Goal: Task Accomplishment & Management: Complete application form

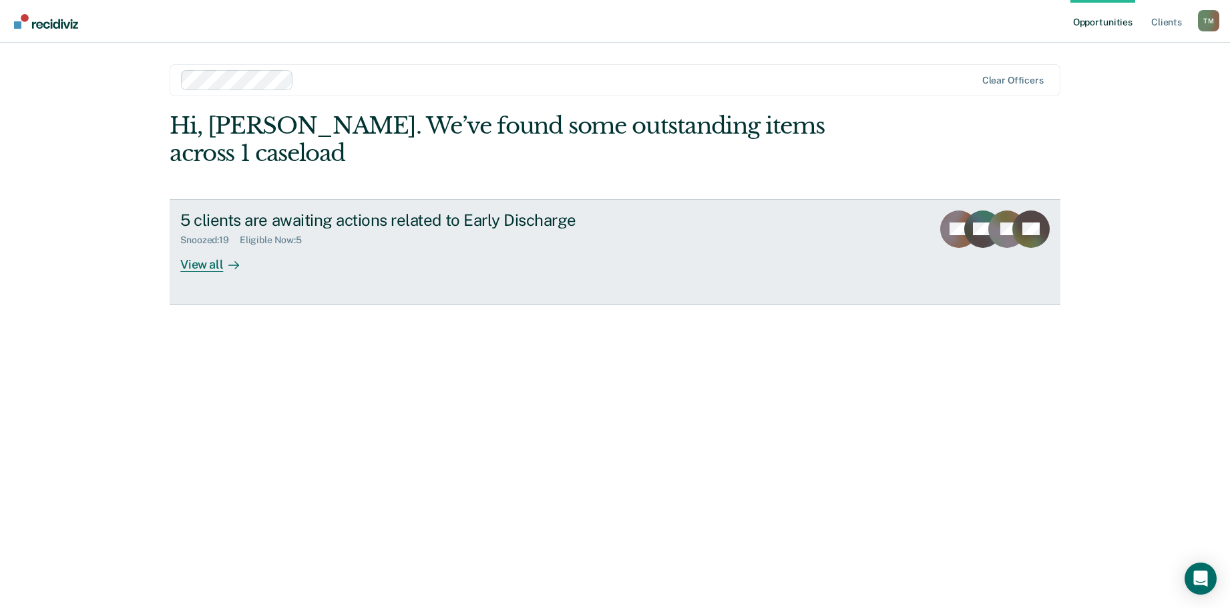
click at [211, 264] on div "View all" at bounding box center [217, 259] width 75 height 26
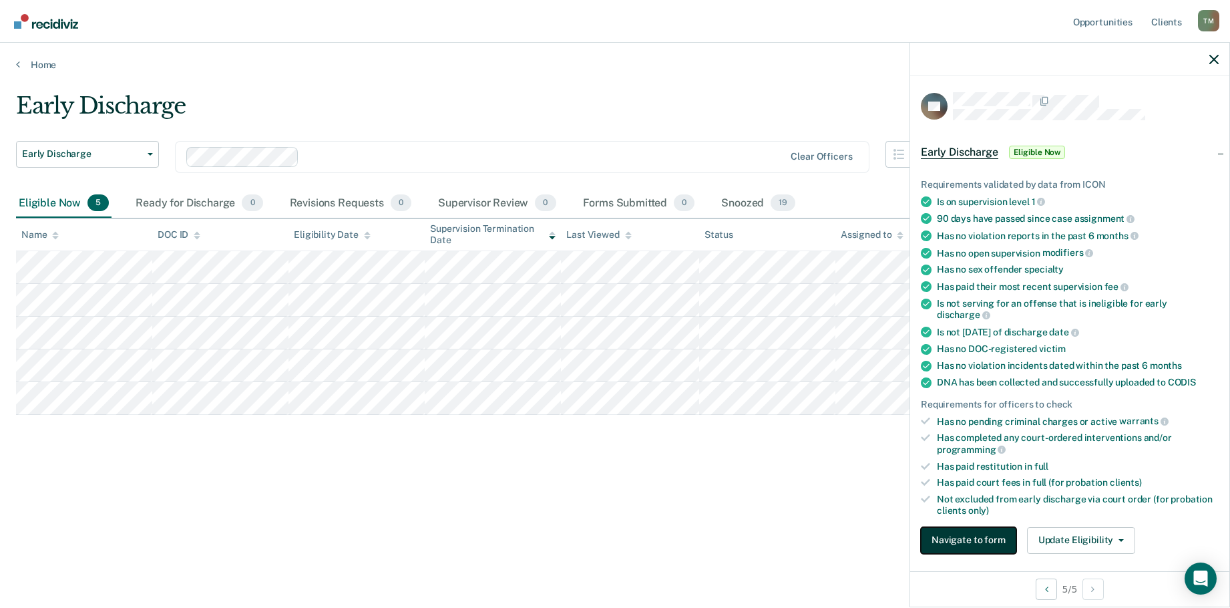
click at [988, 540] on button "Navigate to form" at bounding box center [968, 540] width 95 height 27
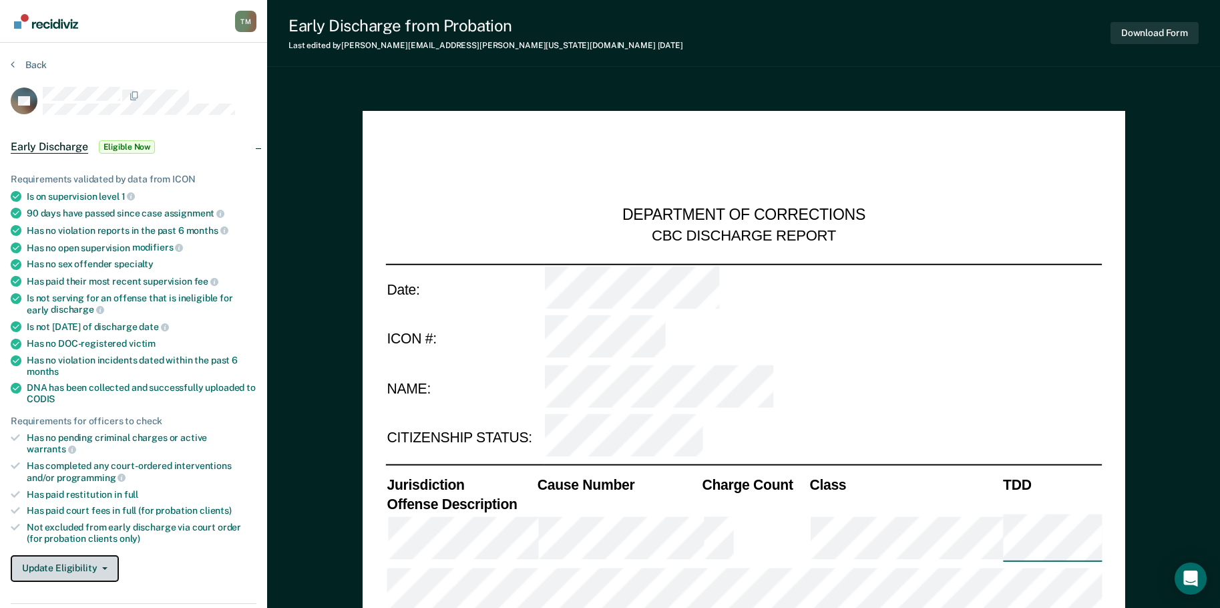
click at [105, 555] on button "Update Eligibility" at bounding box center [65, 568] width 108 height 27
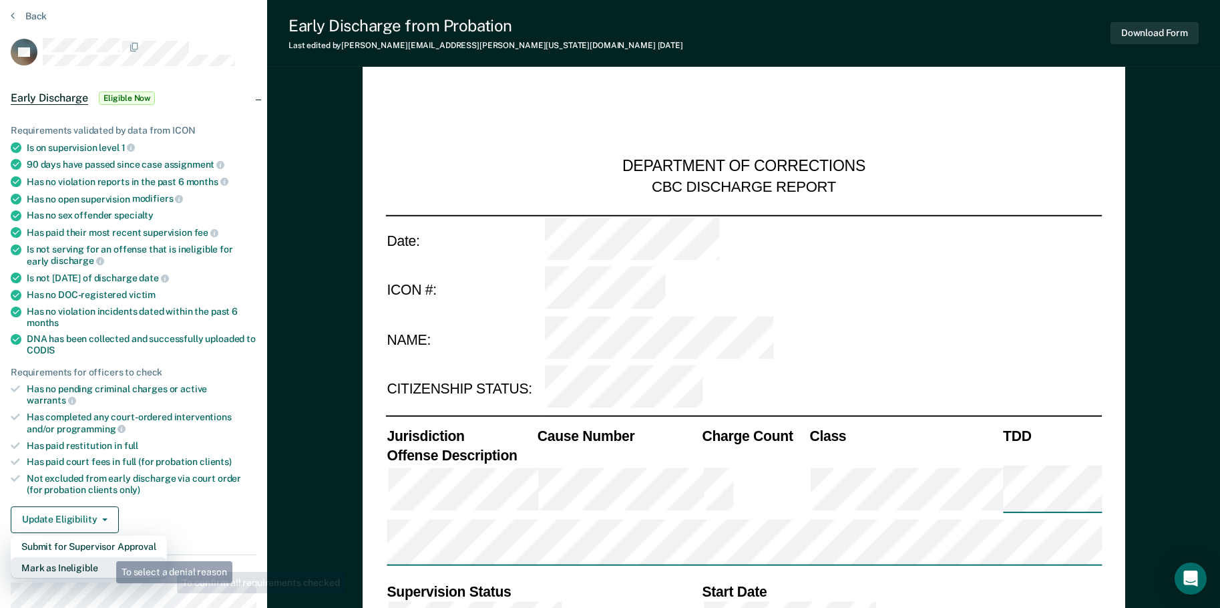
scroll to position [134, 0]
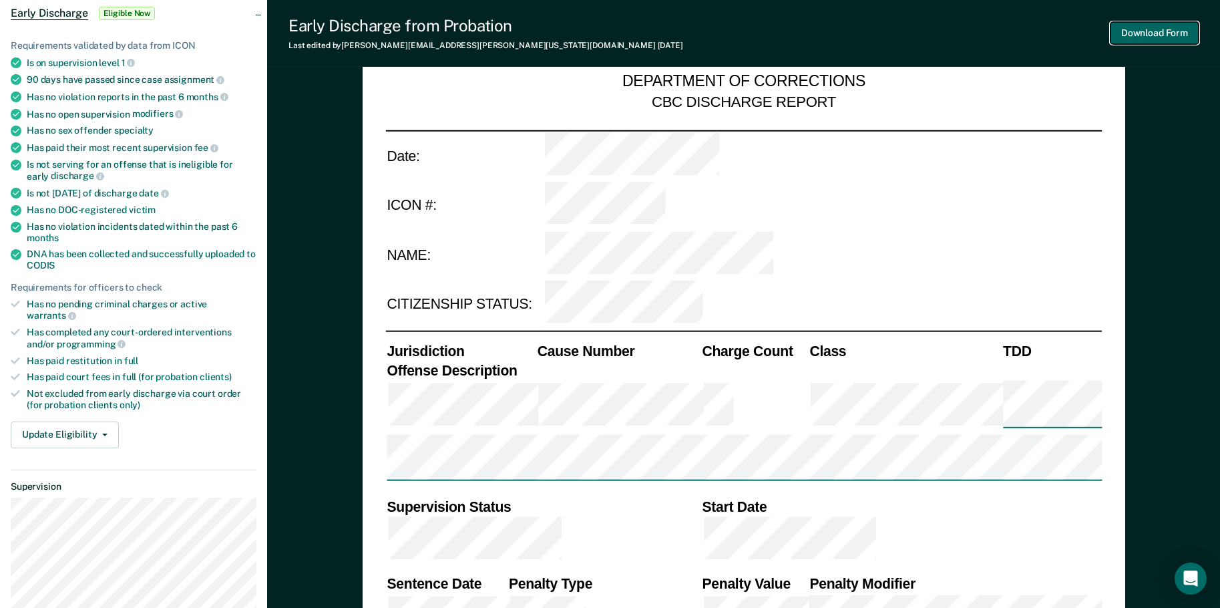
click at [1176, 33] on button "Download Form" at bounding box center [1154, 33] width 88 height 22
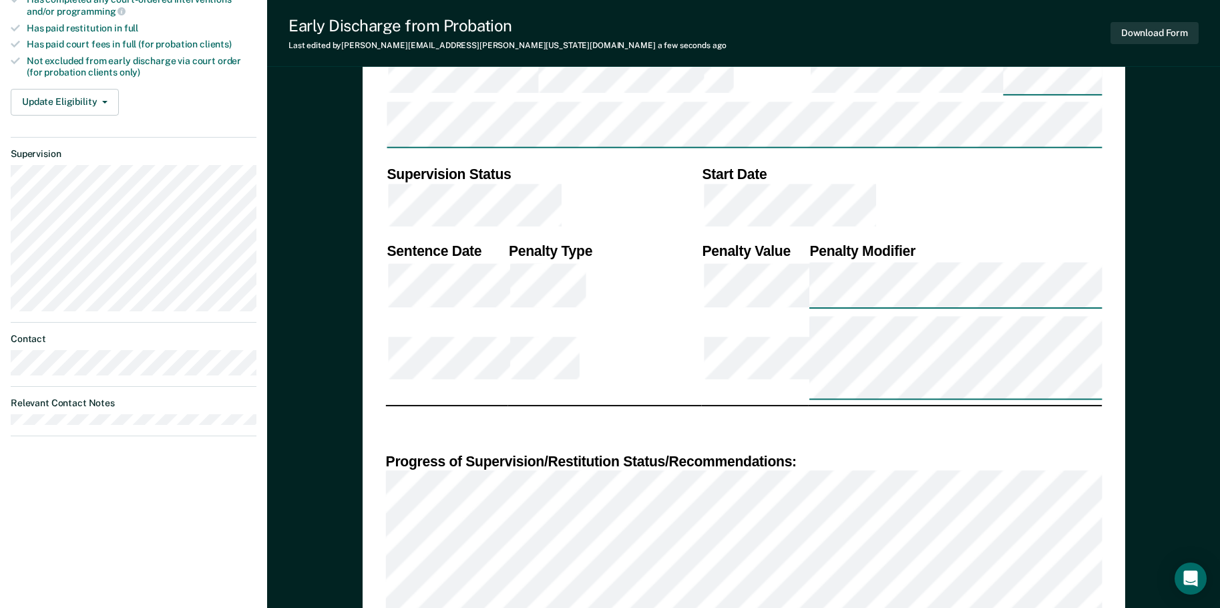
scroll to position [533, 0]
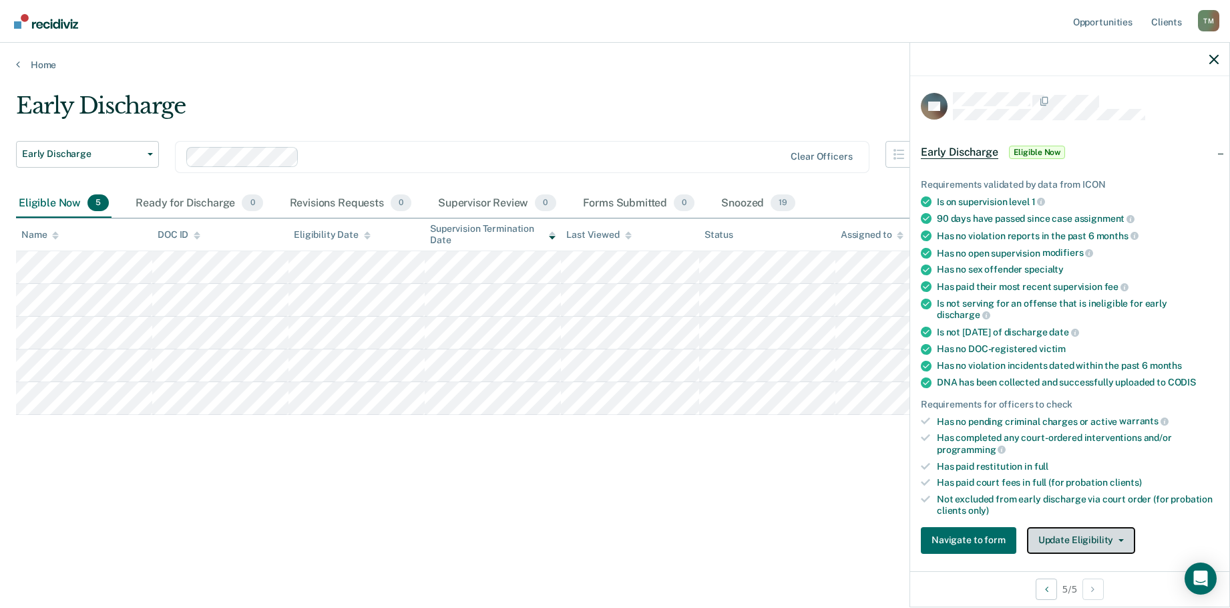
click at [1118, 539] on icon "button" at bounding box center [1120, 540] width 5 height 3
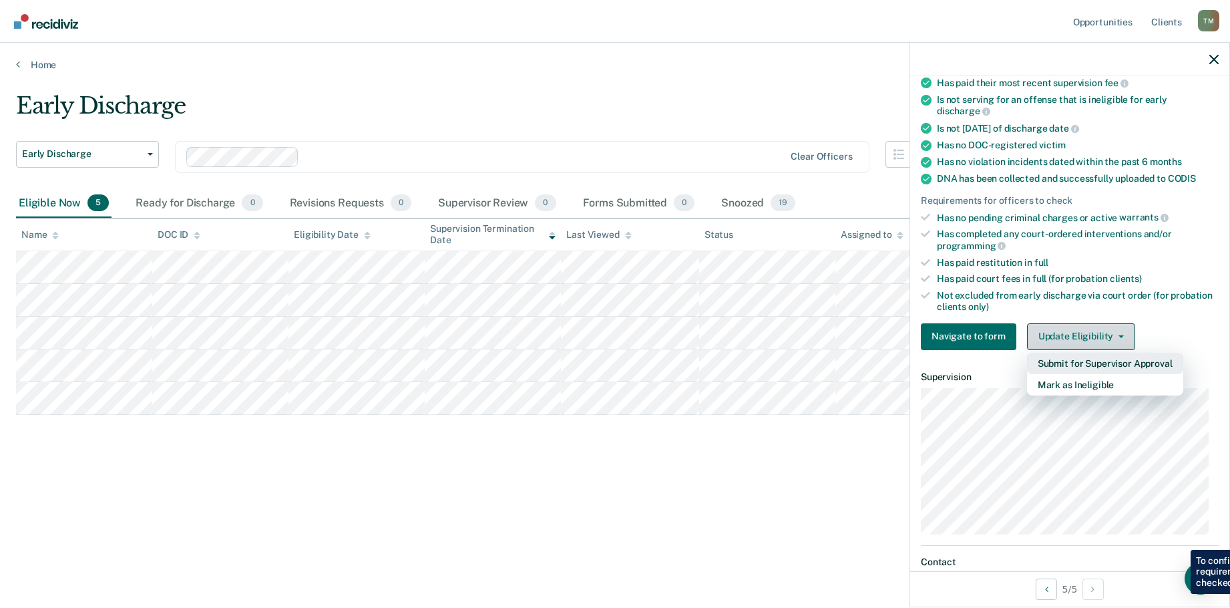
scroll to position [206, 0]
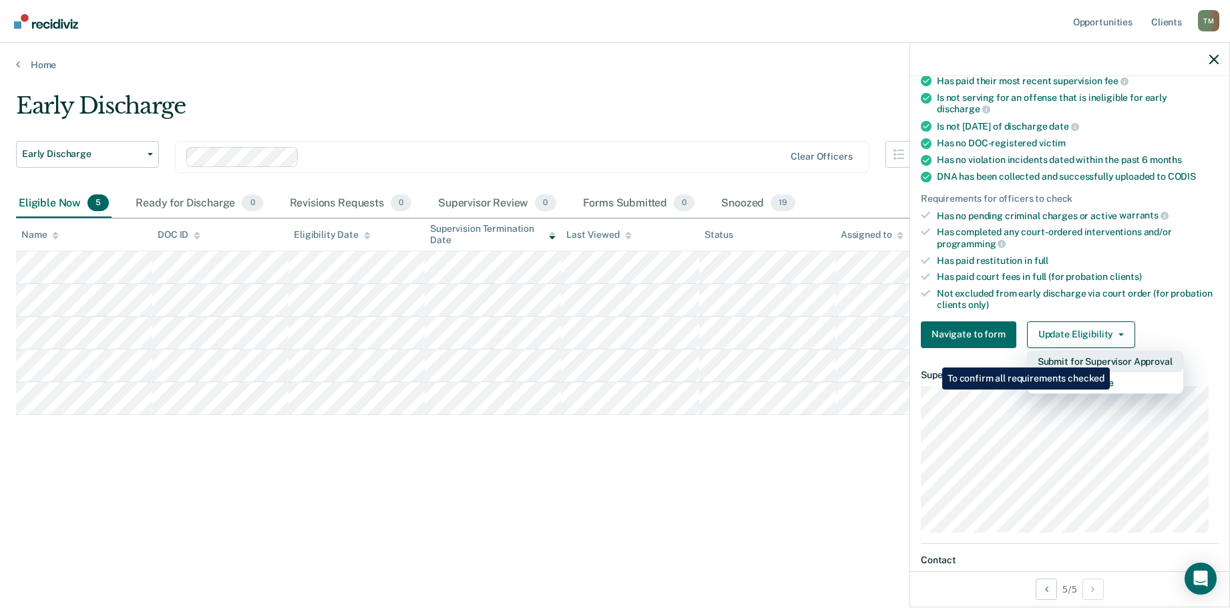
click at [1112, 357] on button "Submit for Supervisor Approval" at bounding box center [1105, 361] width 156 height 21
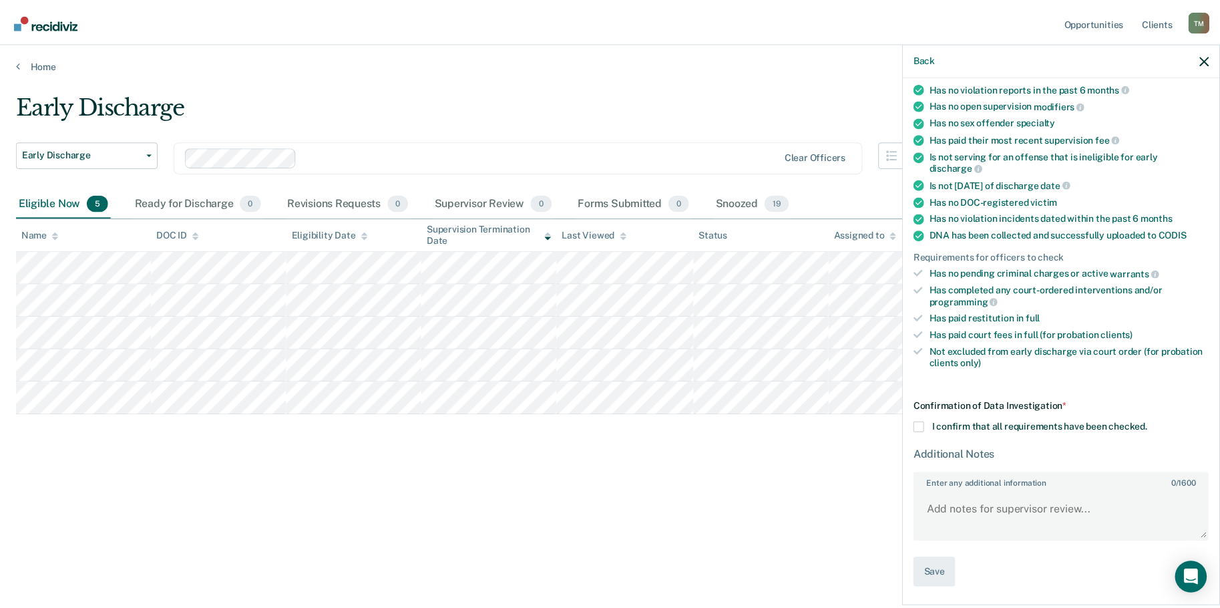
scroll to position [146, 0]
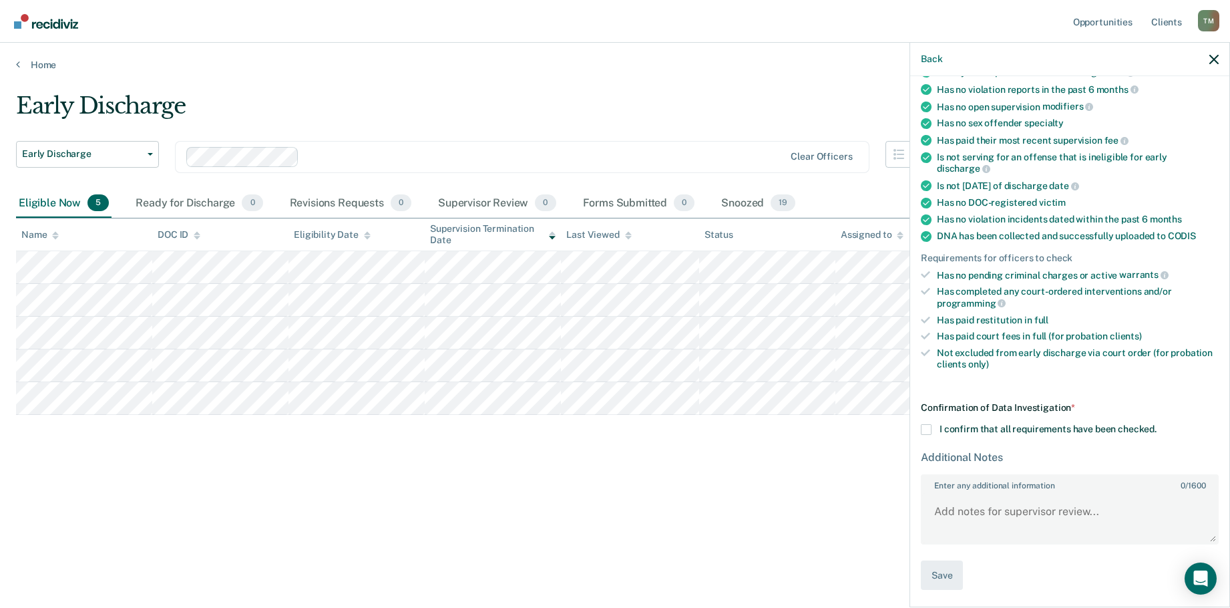
click at [925, 428] on span at bounding box center [926, 429] width 11 height 11
click at [1157, 424] on input "I confirm that all requirements have been checked." at bounding box center [1157, 424] width 0 height 0
click at [940, 573] on button "Save" at bounding box center [942, 575] width 42 height 30
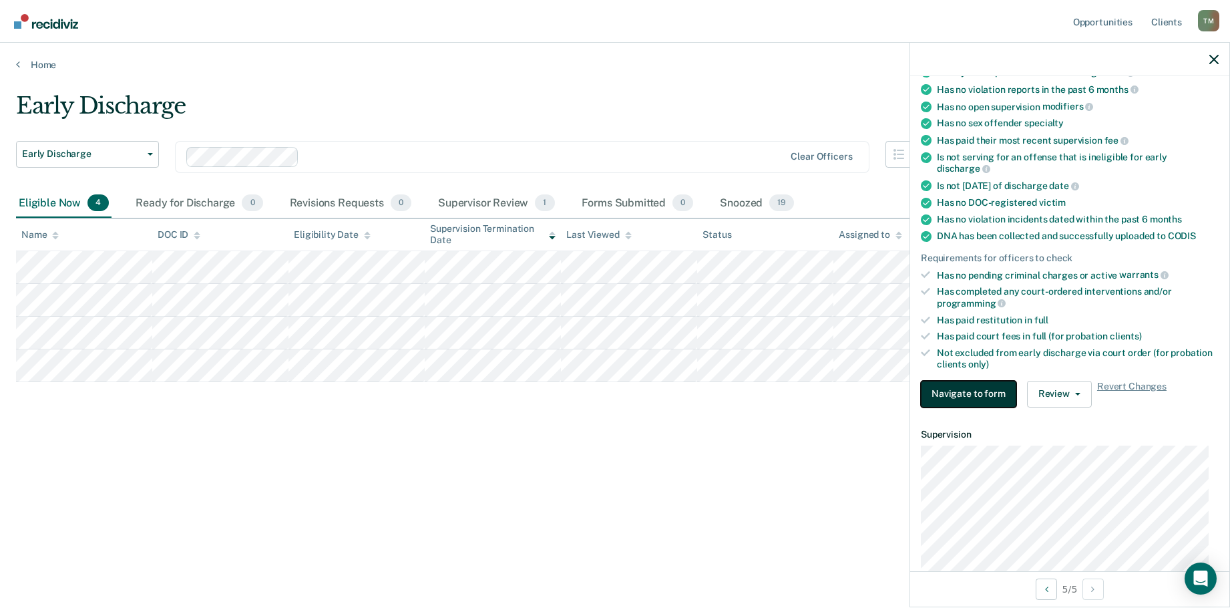
click at [988, 392] on button "Navigate to form" at bounding box center [968, 394] width 95 height 27
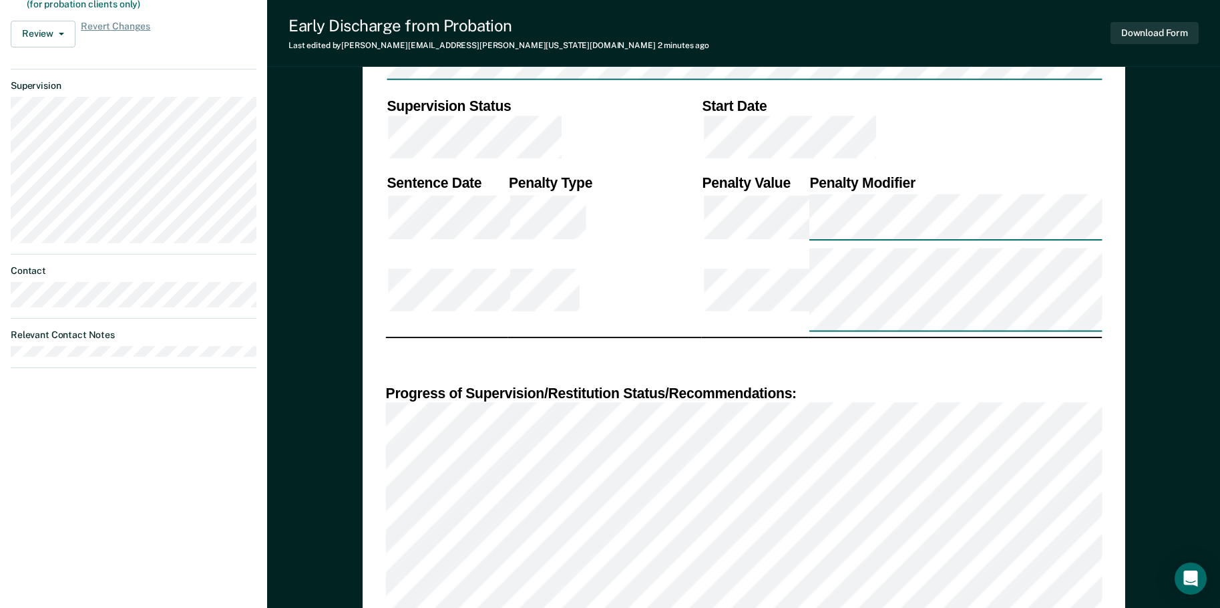
scroll to position [601, 0]
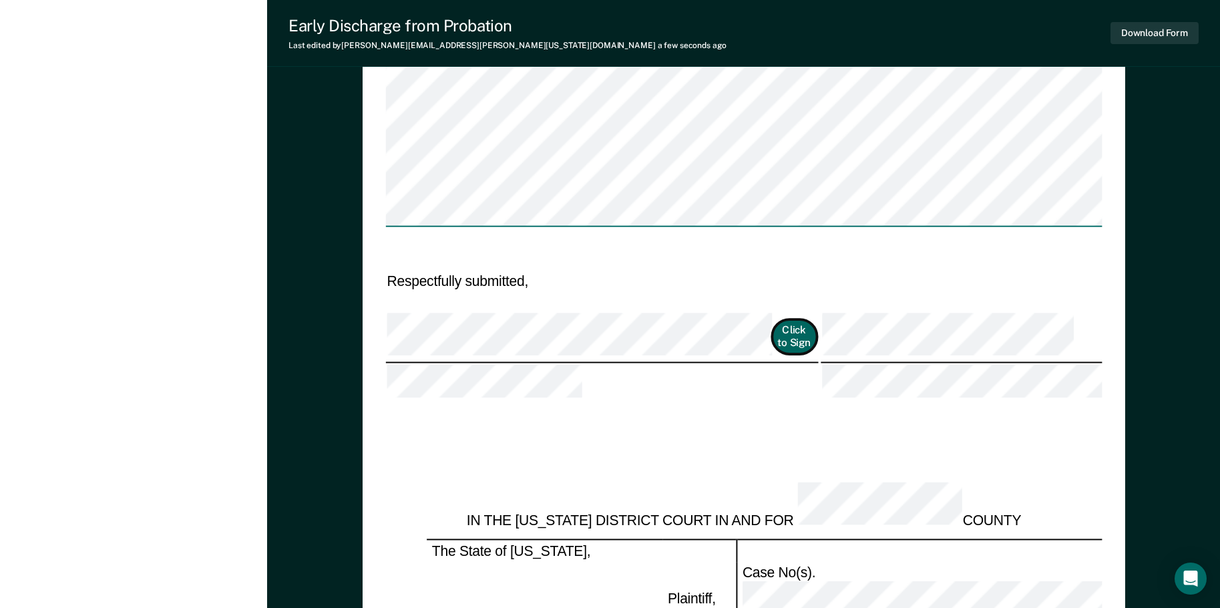
scroll to position [668, 0]
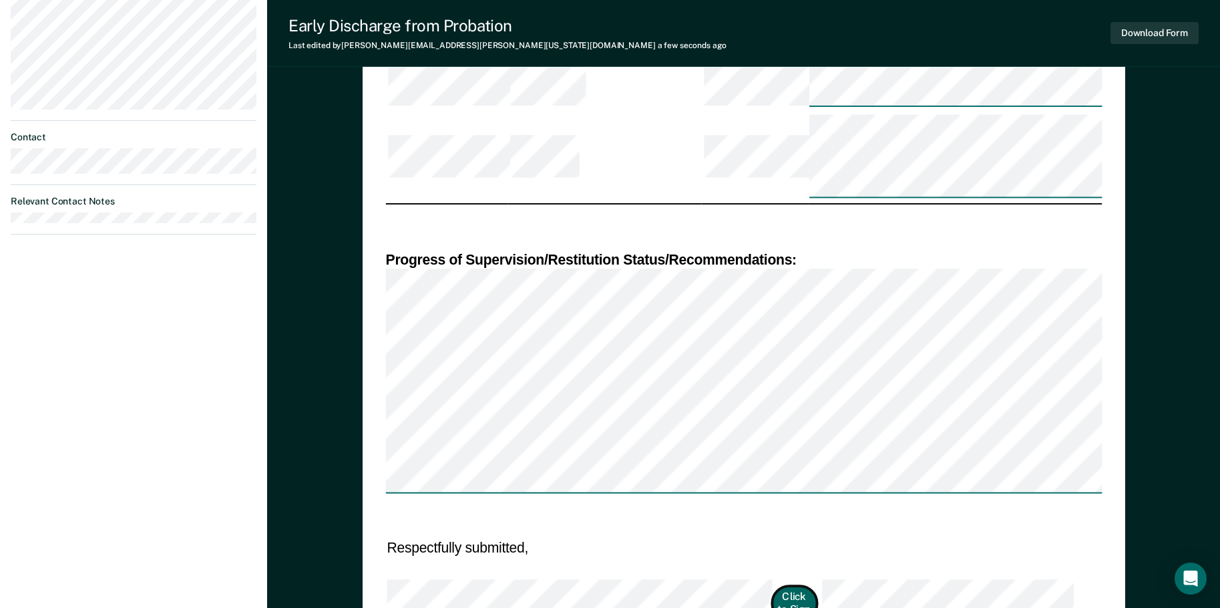
click at [772, 586] on button "Click to Sign" at bounding box center [794, 603] width 45 height 35
type textarea "x"
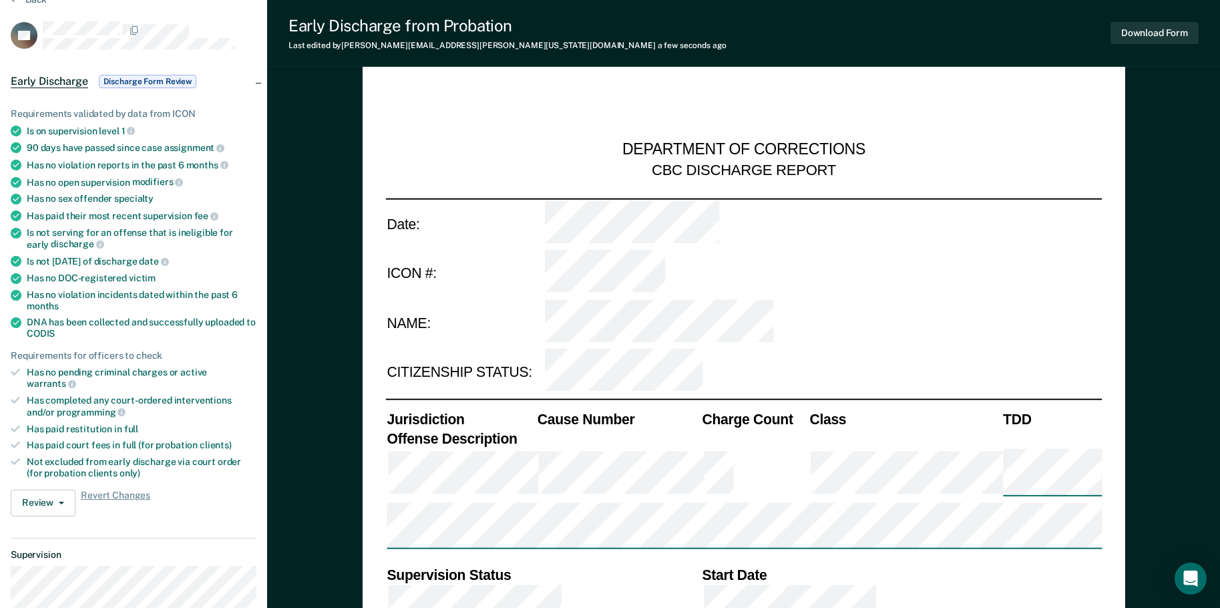
scroll to position [0, 0]
